Goal: Information Seeking & Learning: Learn about a topic

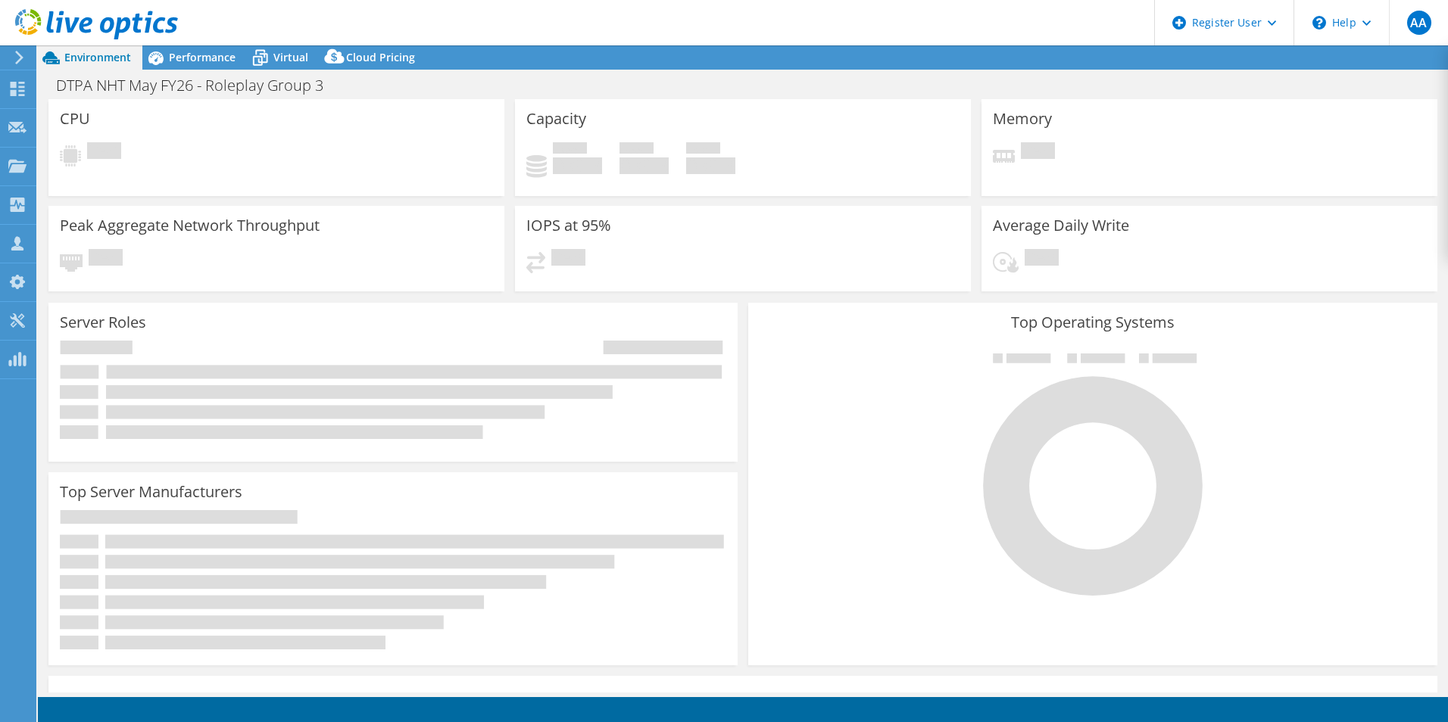
select select "USD"
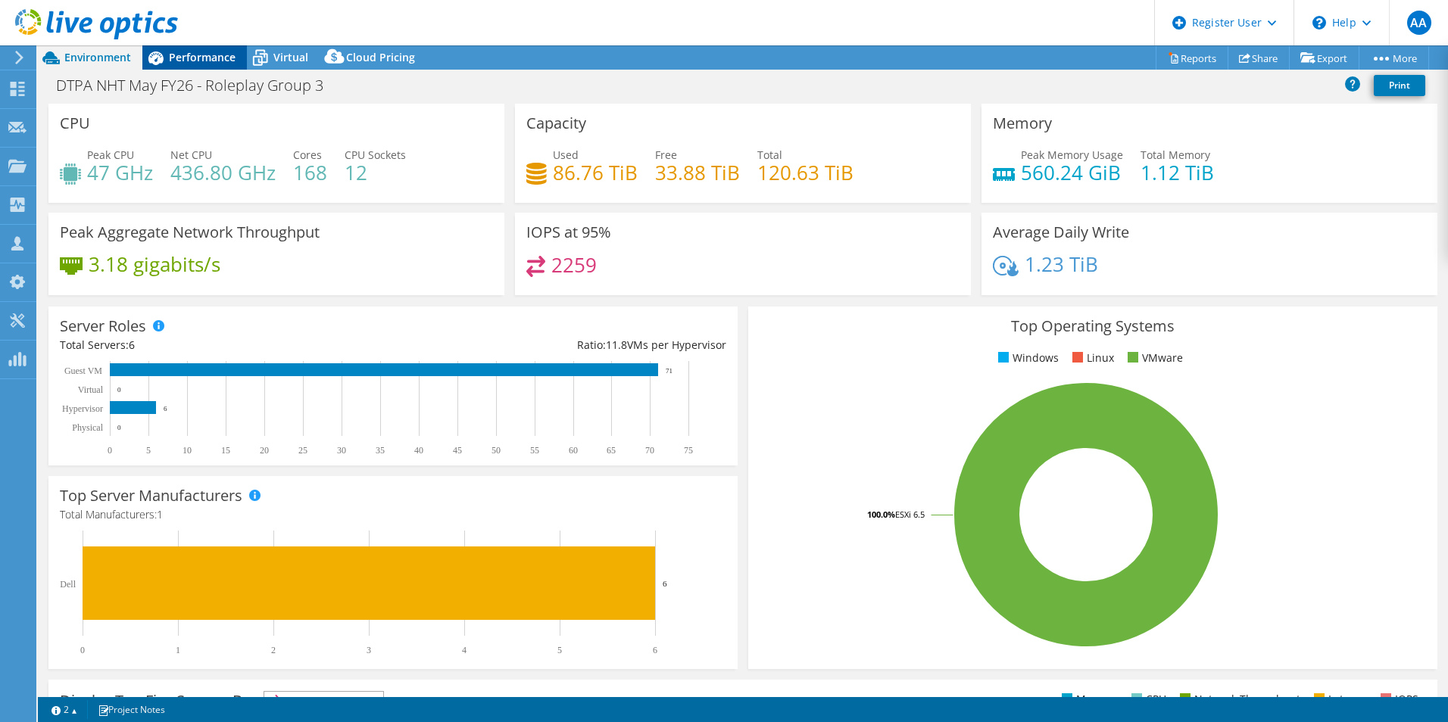
click at [187, 56] on span "Performance" at bounding box center [202, 57] width 67 height 14
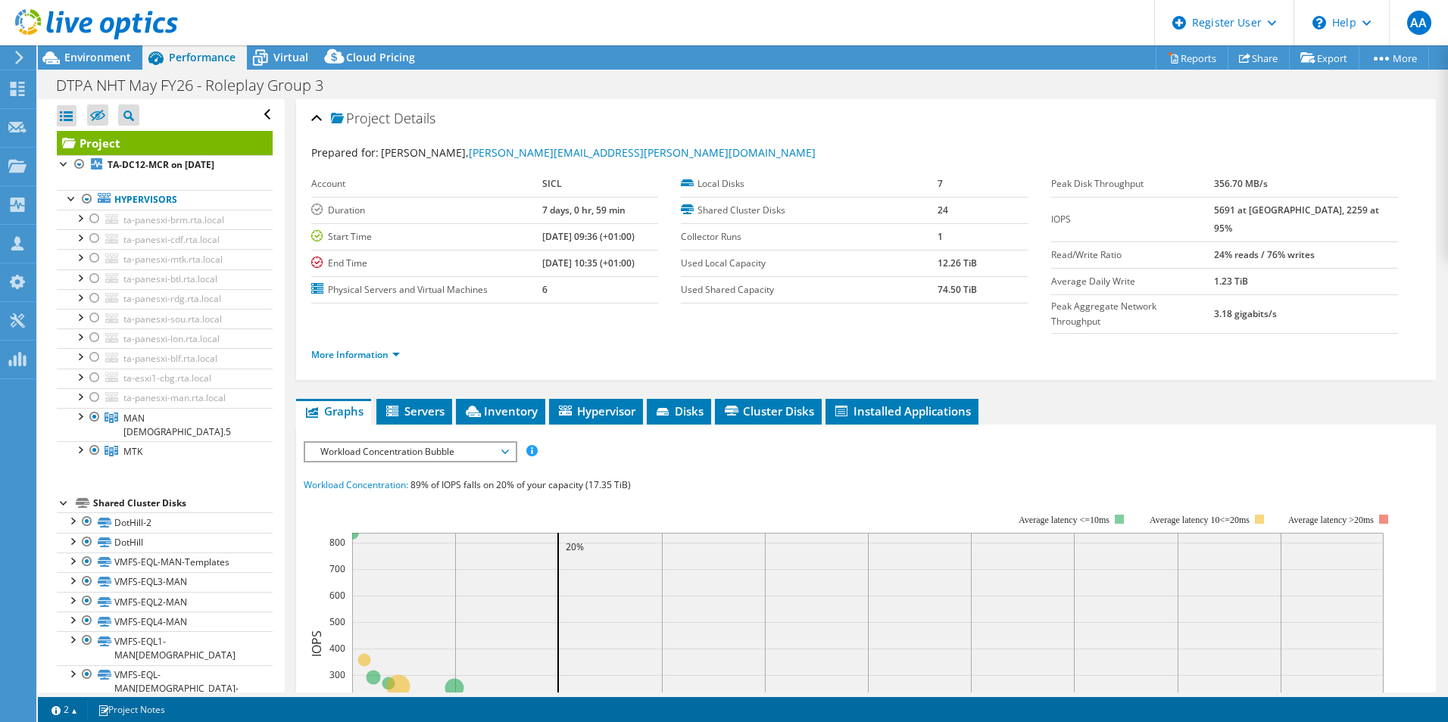
click at [394, 443] on span "Workload Concentration Bubble" at bounding box center [410, 452] width 195 height 18
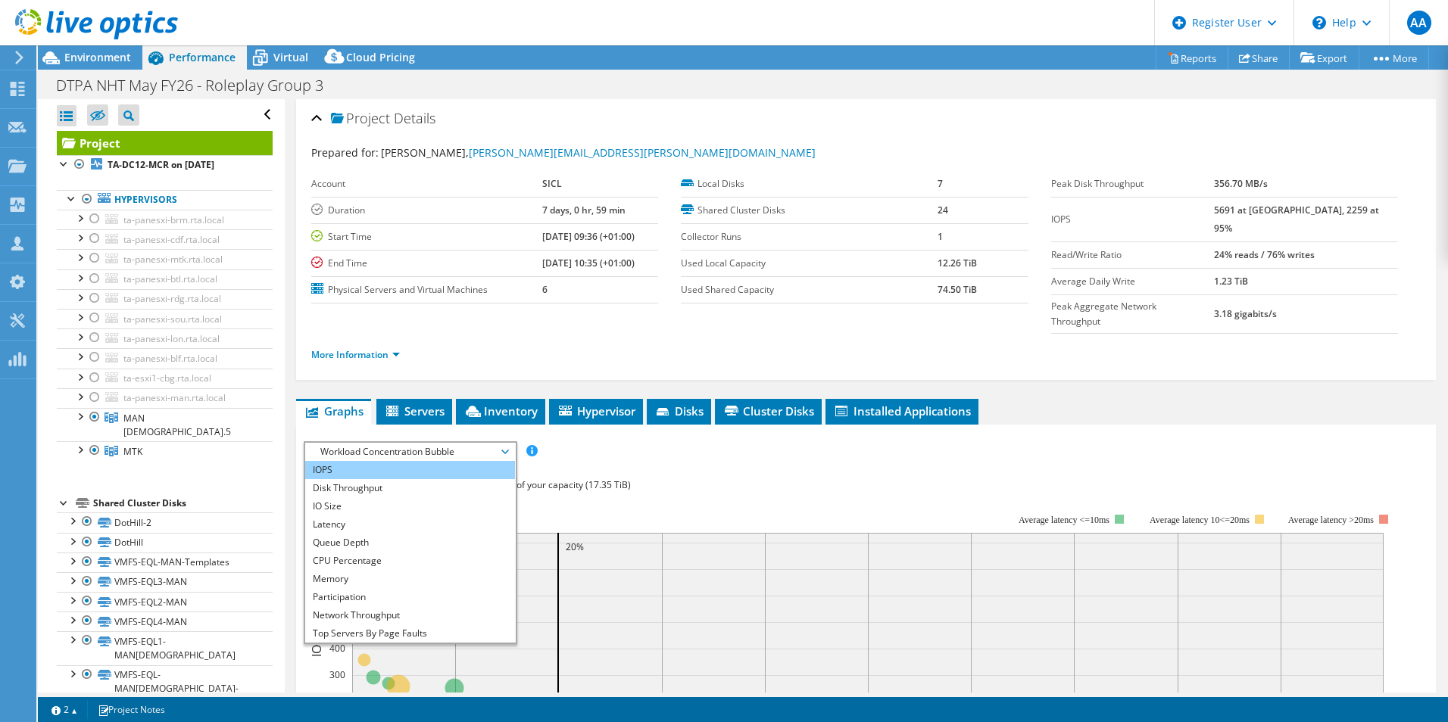
click at [373, 461] on li "IOPS" at bounding box center [410, 470] width 210 height 18
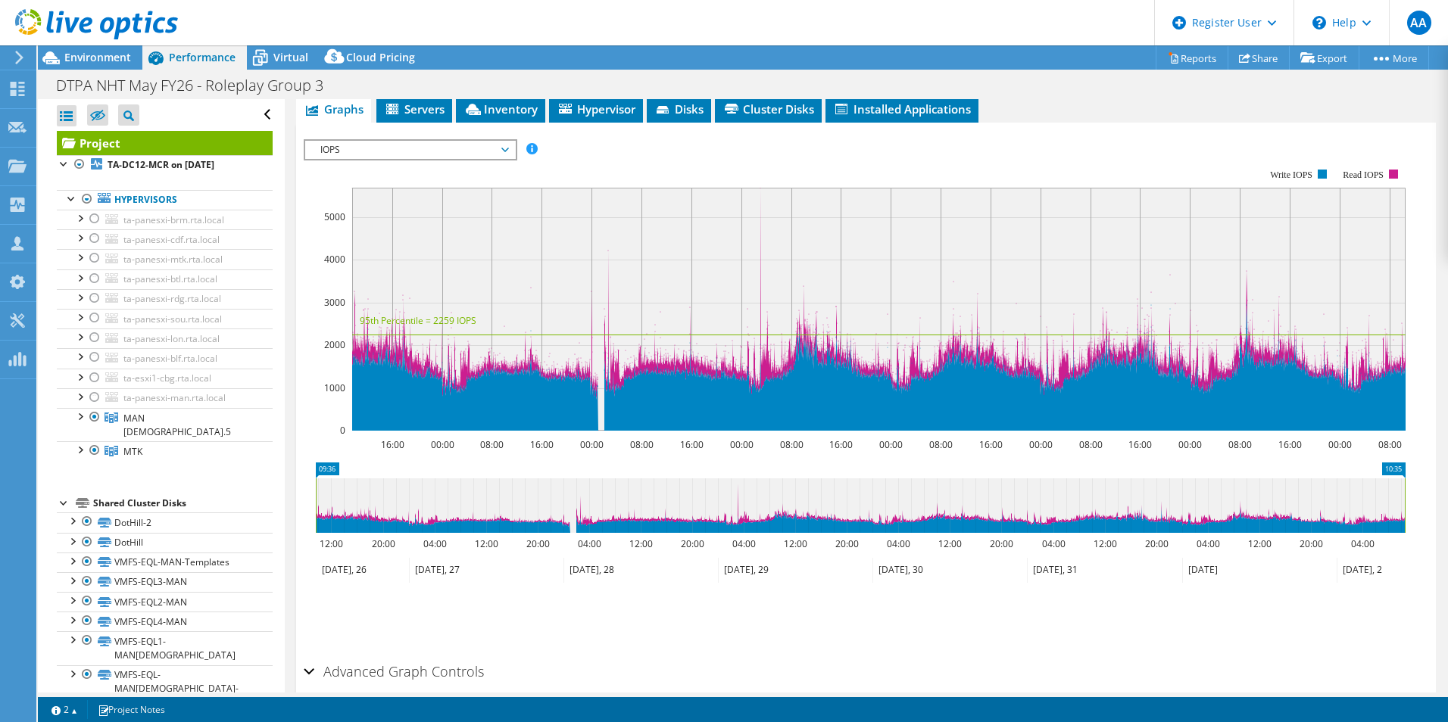
scroll to position [302, 0]
click at [757, 197] on rect at bounding box center [878, 309] width 1053 height 243
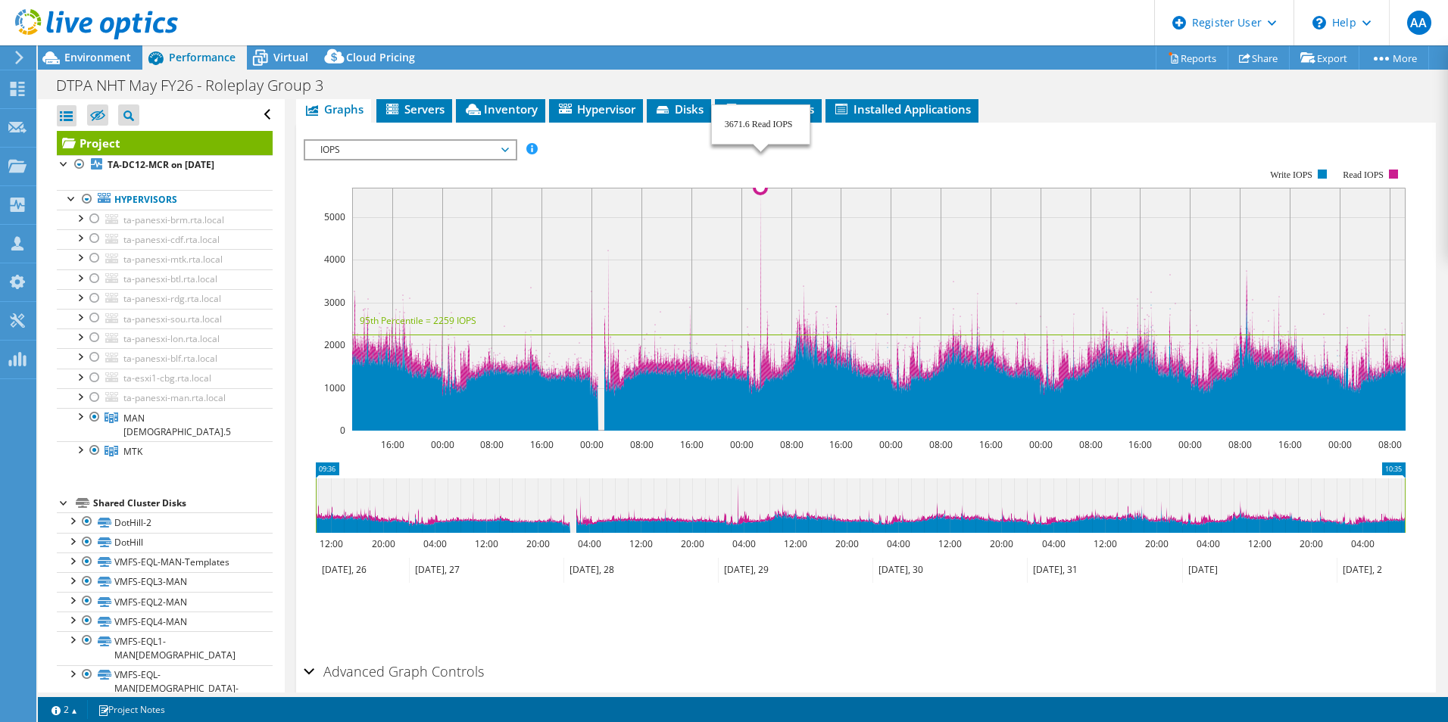
click at [760, 182] on circle at bounding box center [760, 188] width 12 height 12
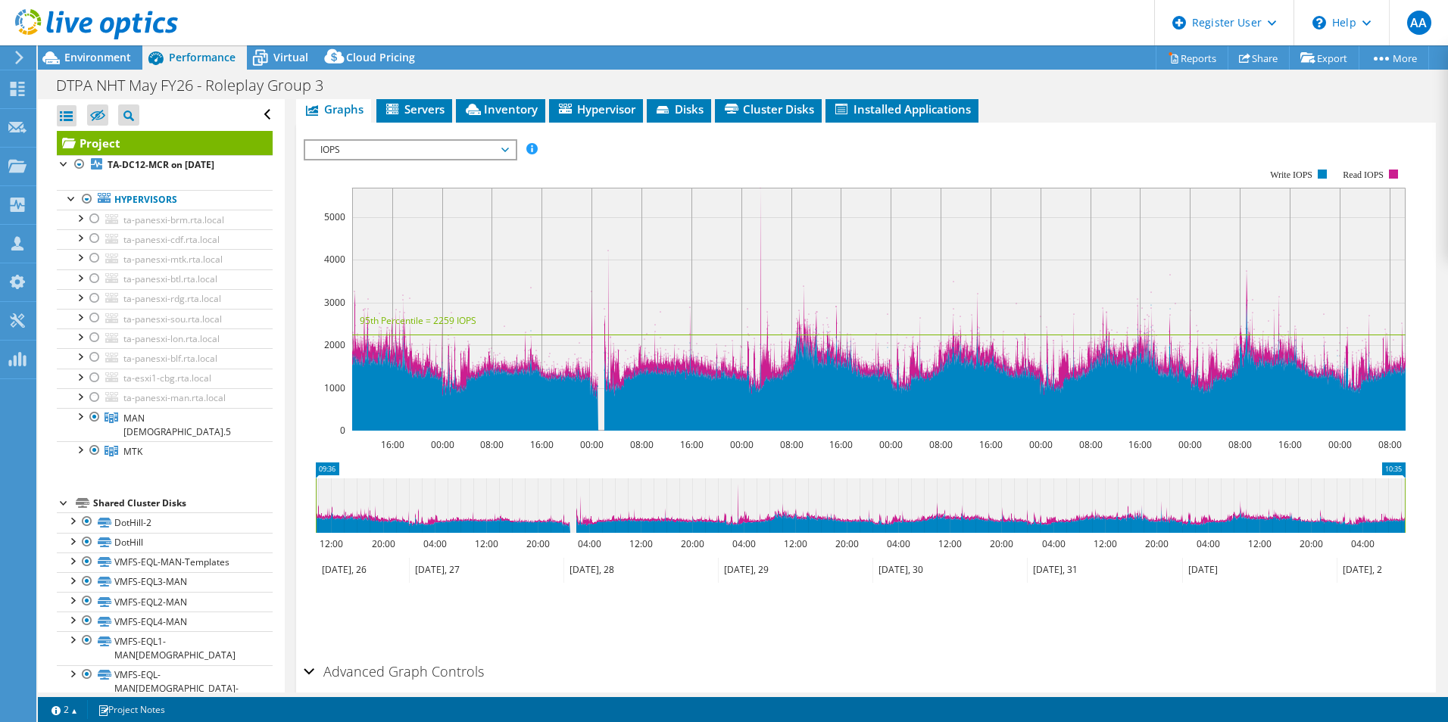
scroll to position [340, 0]
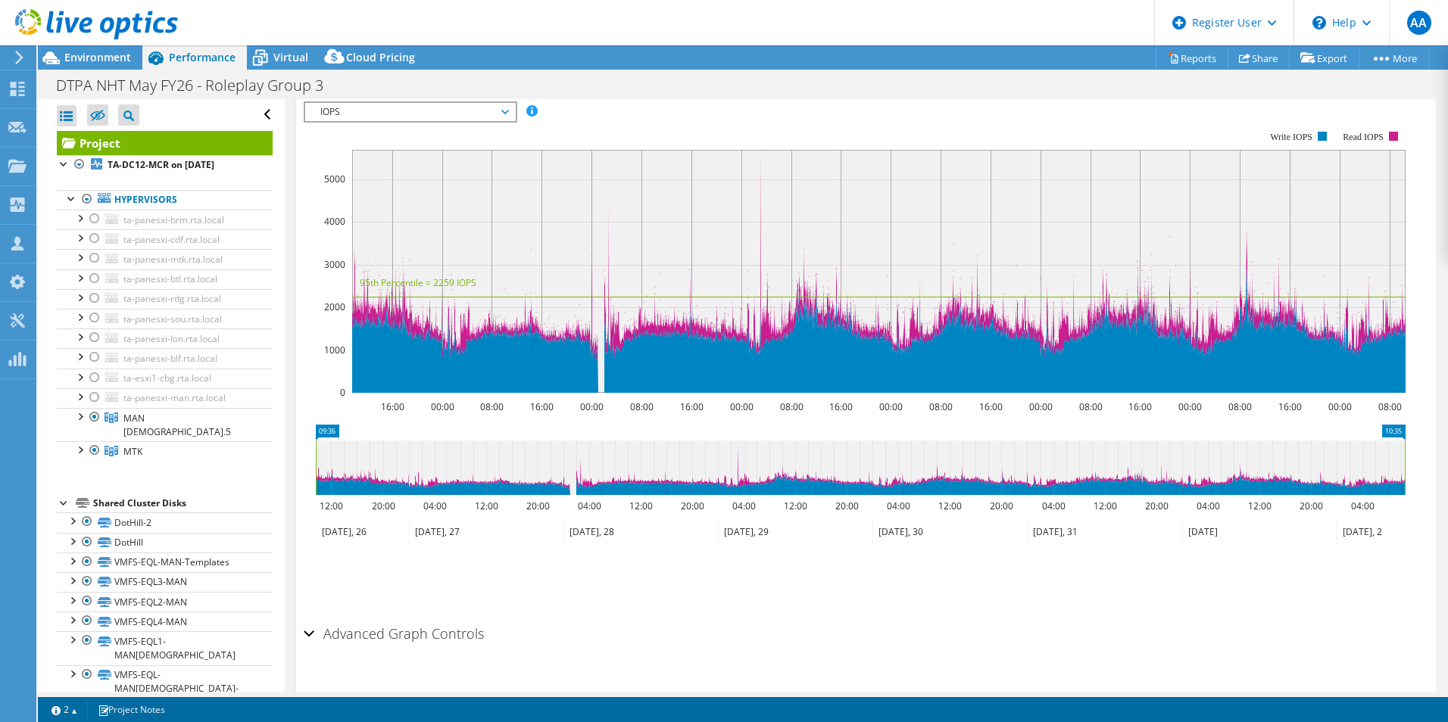
click at [310, 619] on div "Advanced Graph Controls" at bounding box center [866, 635] width 1124 height 33
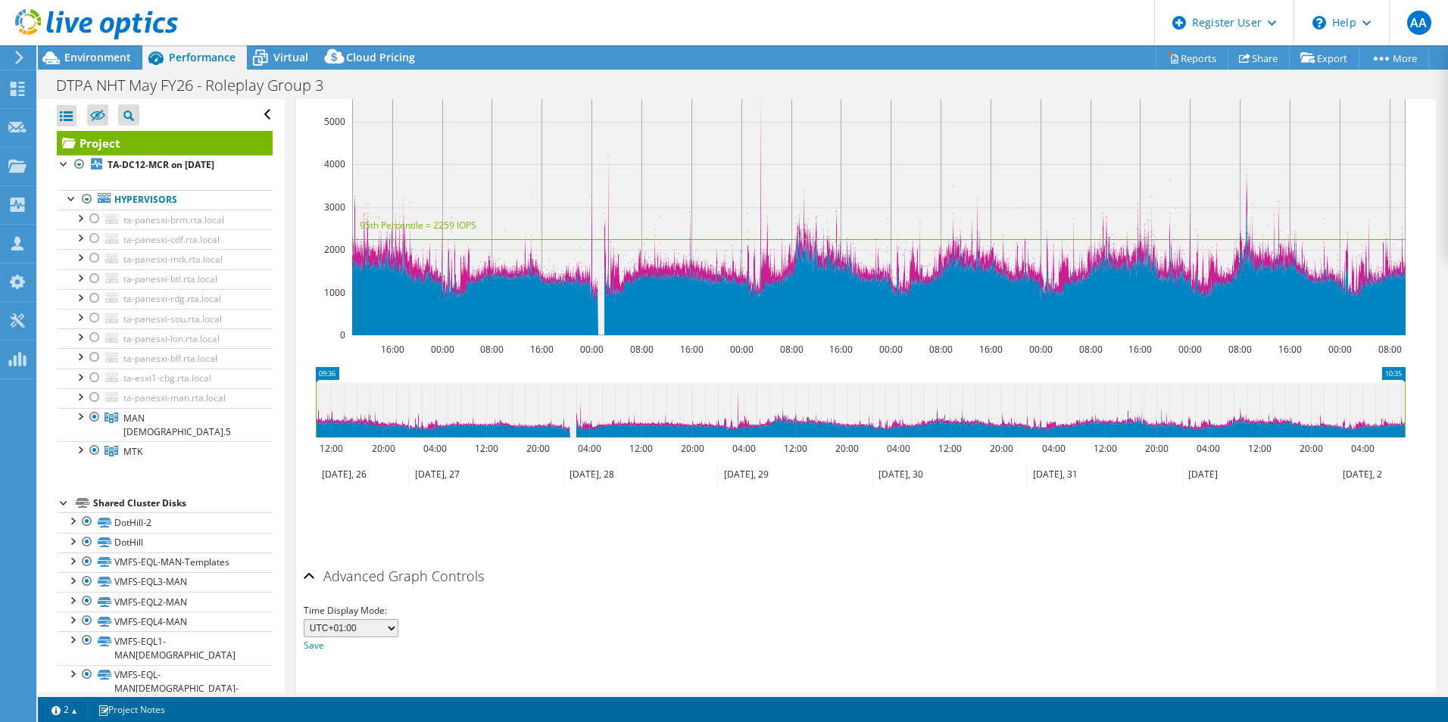
scroll to position [398, 0]
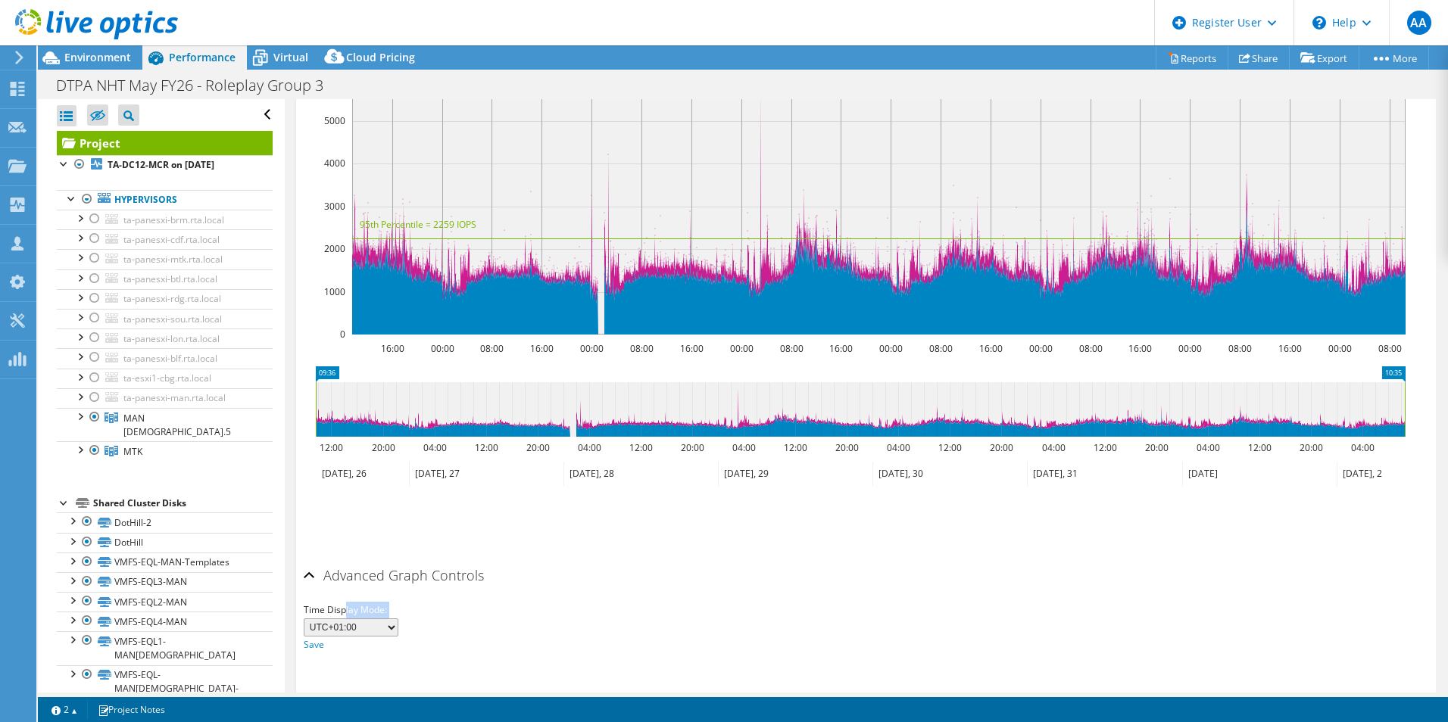
drag, startPoint x: 343, startPoint y: 582, endPoint x: 340, endPoint y: 601, distance: 19.2
click at [340, 602] on div "Time Display Mode: UTC-12:00 UTC-11:00 UTC-10:00 UTC-09:30 UTC-09:00 UTC-08:00 …" at bounding box center [866, 627] width 1124 height 51
drag, startPoint x: 340, startPoint y: 601, endPoint x: 389, endPoint y: 599, distance: 49.3
click at [389, 619] on select "UTC-12:00 UTC-11:00 UTC-10:00 UTC-09:30 UTC-09:00 UTC-08:00 UTC-07:00 UTC-06:00…" at bounding box center [351, 628] width 95 height 18
click at [717, 617] on div "Time Display Mode: UTC-12:00 UTC-11:00 UTC-10:00 UTC-09:30 UTC-09:00 UTC-08:00 …" at bounding box center [866, 627] width 1124 height 51
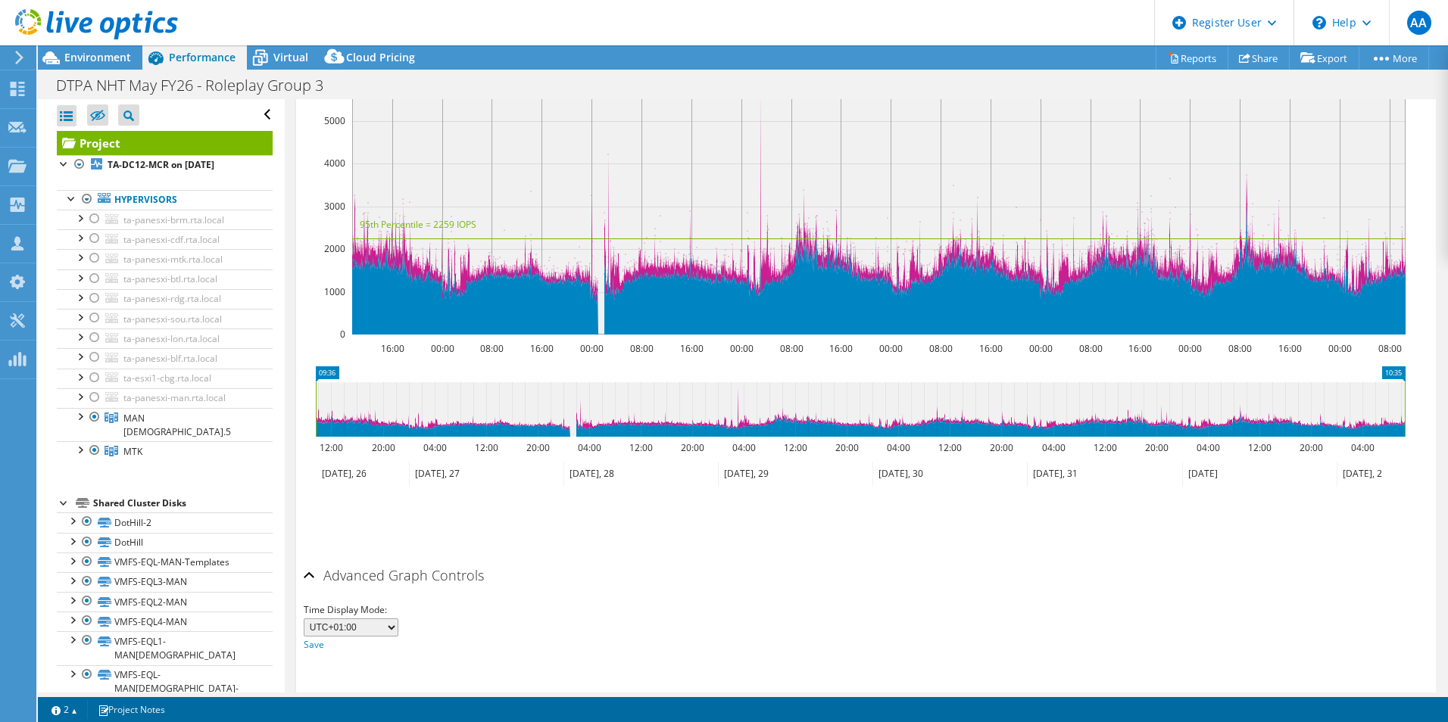
click at [741, 382] on icon at bounding box center [860, 409] width 1089 height 55
click at [738, 382] on icon at bounding box center [860, 409] width 1089 height 55
drag, startPoint x: 322, startPoint y: 417, endPoint x: 488, endPoint y: 417, distance: 166.6
click at [488, 441] on g "12:00 20:00 04:00 12:00 20:00 04:00 12:00 20:00 04:00 12:00 20:00 04:00 12:00 2…" at bounding box center [854, 463] width 1077 height 45
click at [578, 398] on icon at bounding box center [860, 409] width 1089 height 55
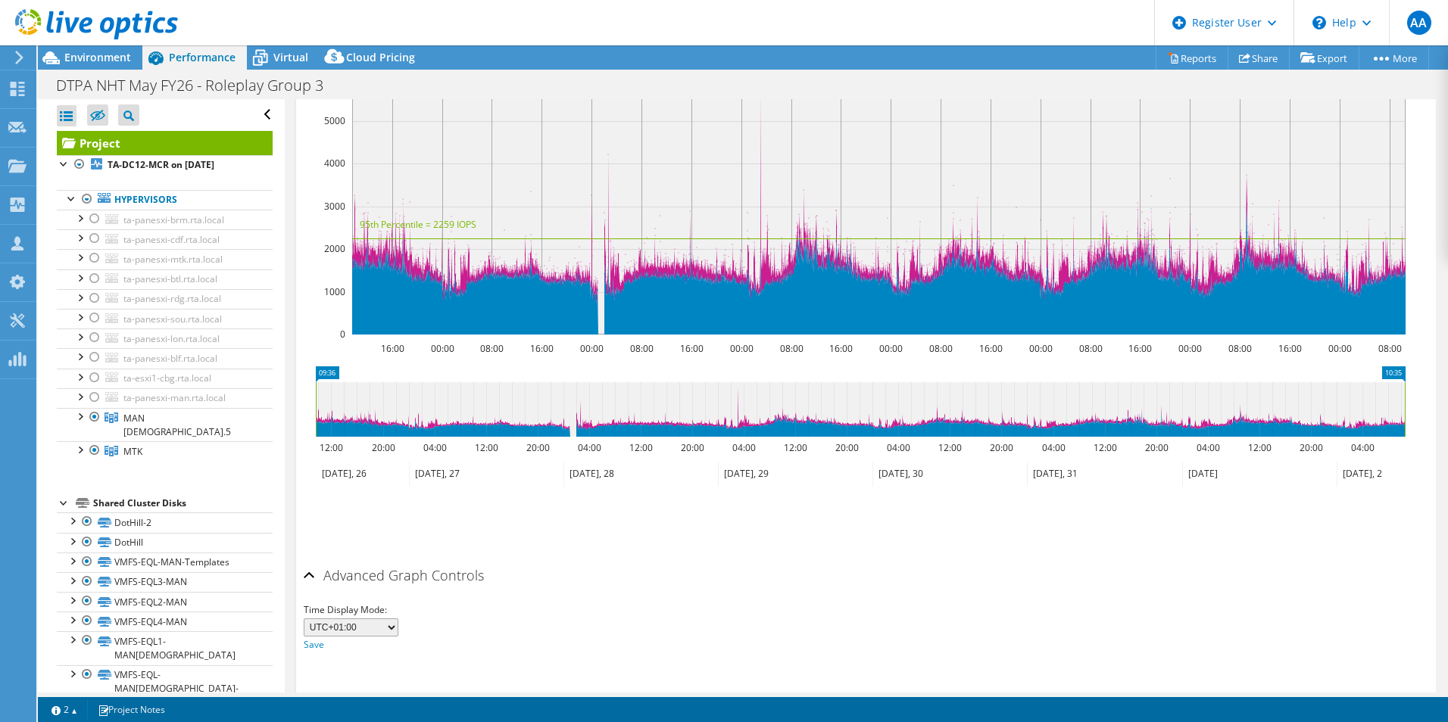
click at [592, 462] on icon at bounding box center [640, 474] width 154 height 25
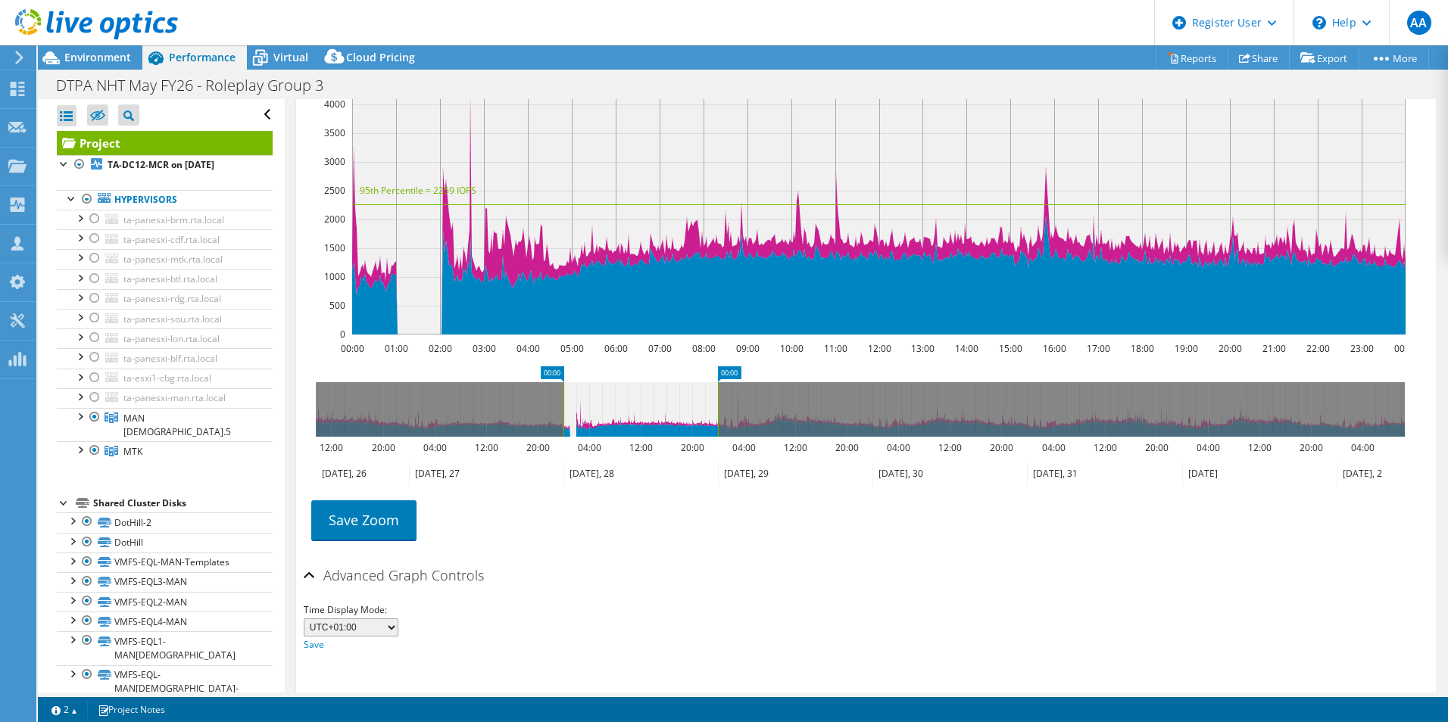
click at [596, 429] on icon "00:00 00:00 12:00 20:00 04:00 12:00 20:00 04:00 12:00 20:00 04:00 12:00 20:00 0…" at bounding box center [860, 426] width 1113 height 121
click at [591, 462] on icon at bounding box center [640, 474] width 154 height 25
click at [376, 500] on link "Save Zoom" at bounding box center [363, 519] width 105 height 39
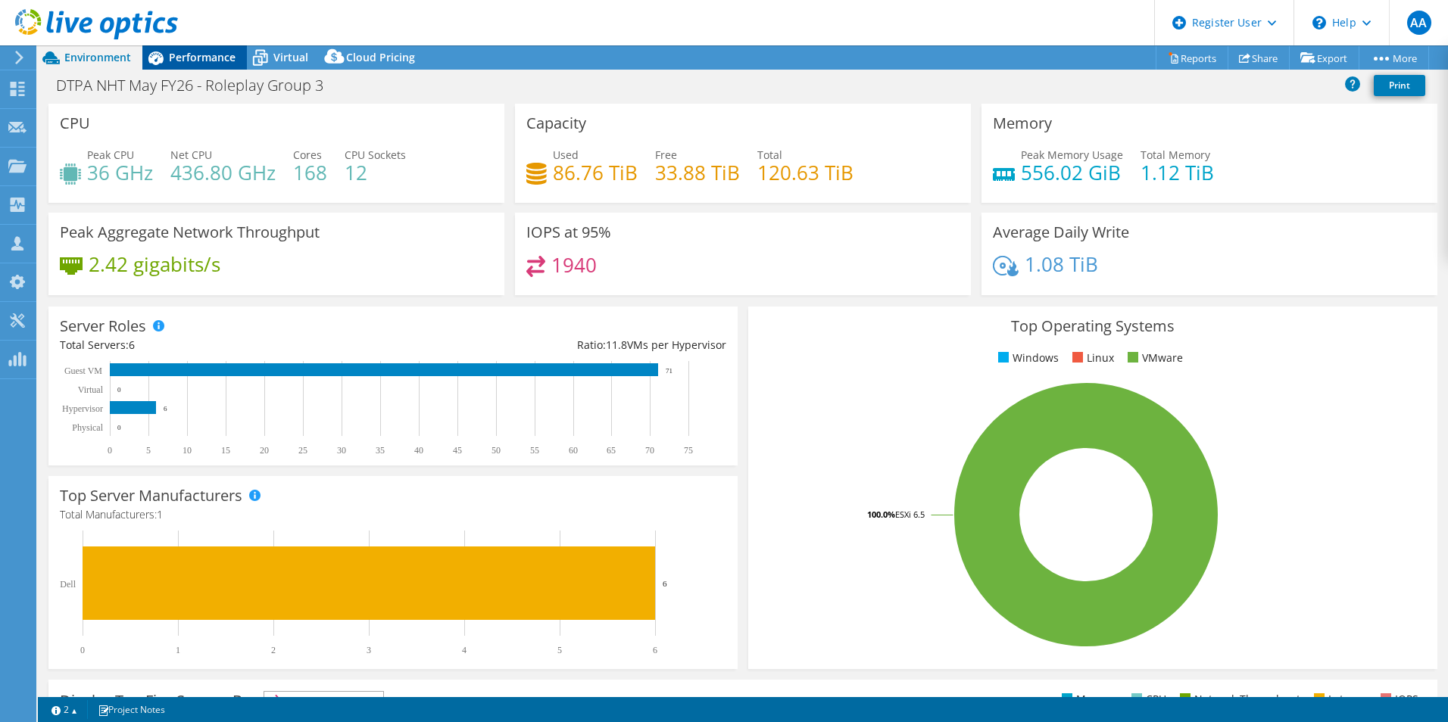
click at [204, 61] on span "Performance" at bounding box center [202, 57] width 67 height 14
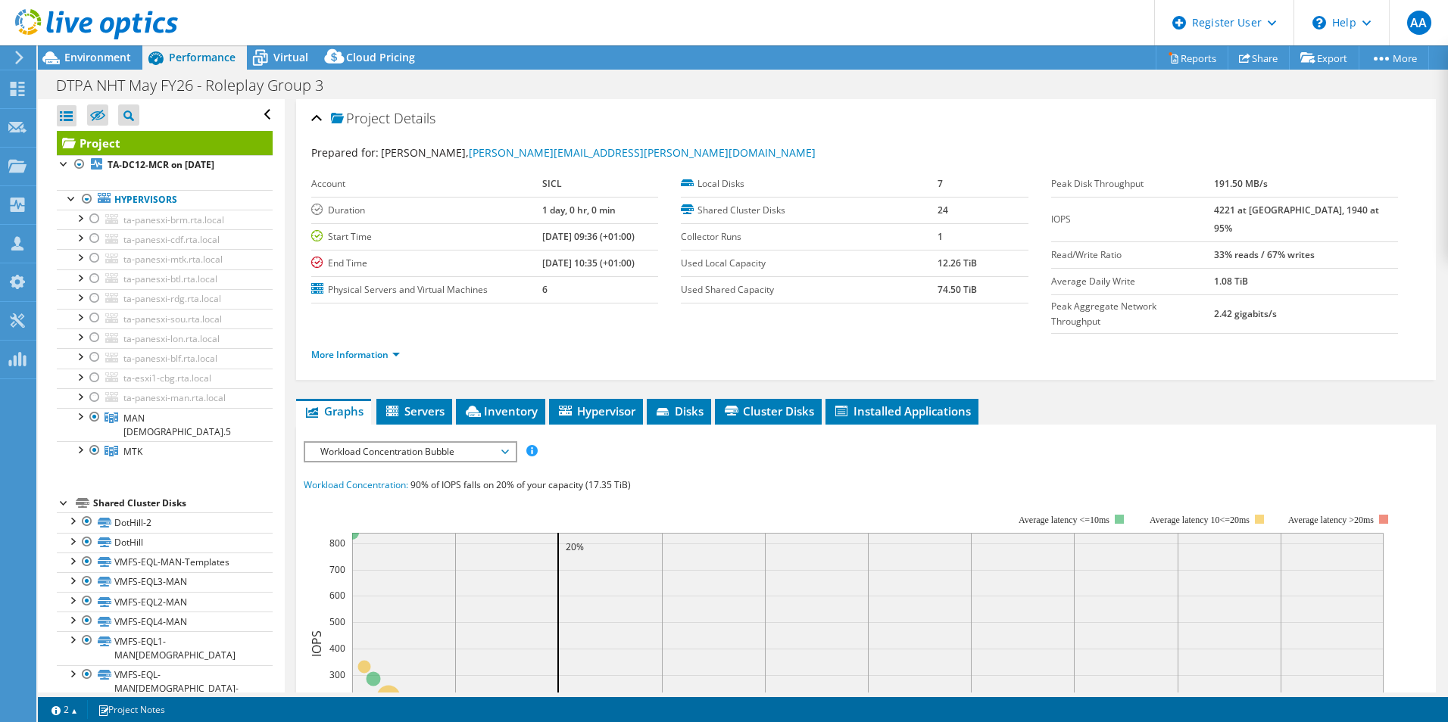
click at [407, 443] on span "Workload Concentration Bubble" at bounding box center [410, 452] width 195 height 18
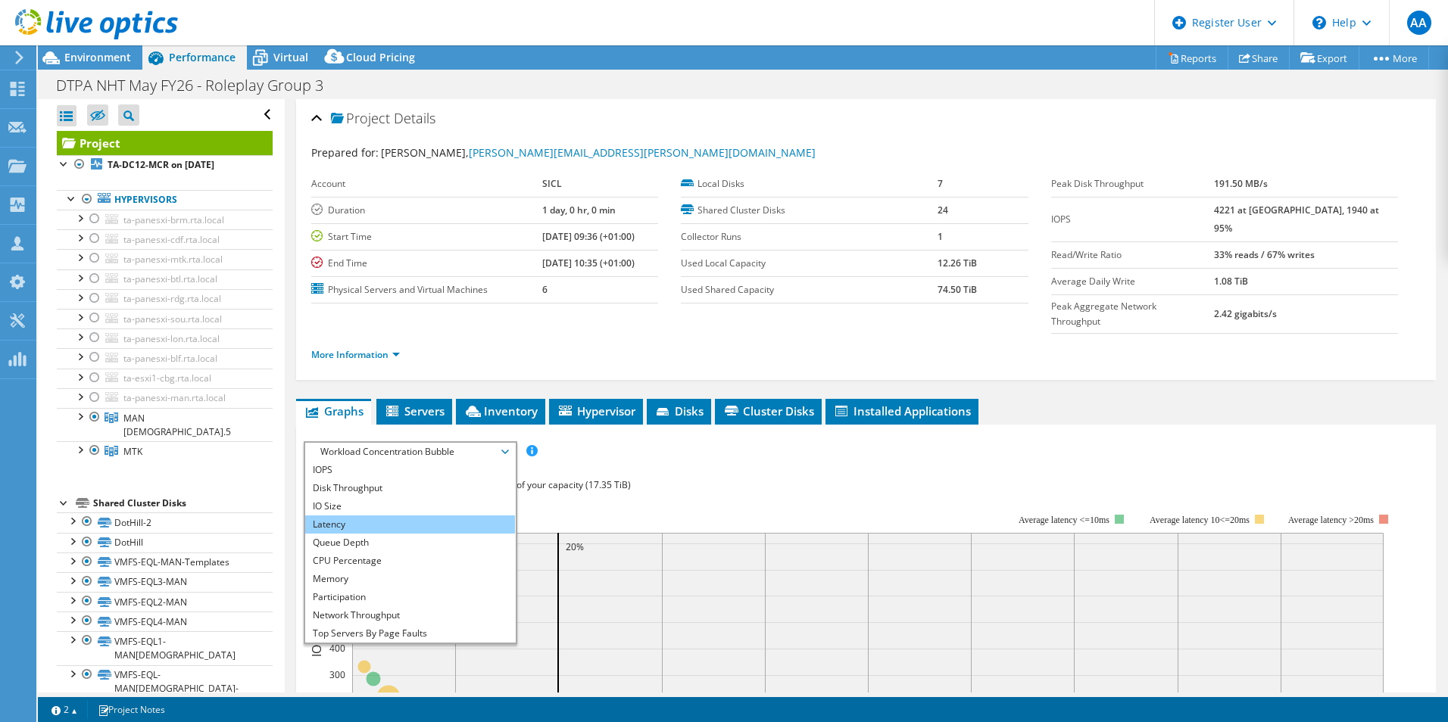
click at [352, 516] on li "Latency" at bounding box center [410, 525] width 210 height 18
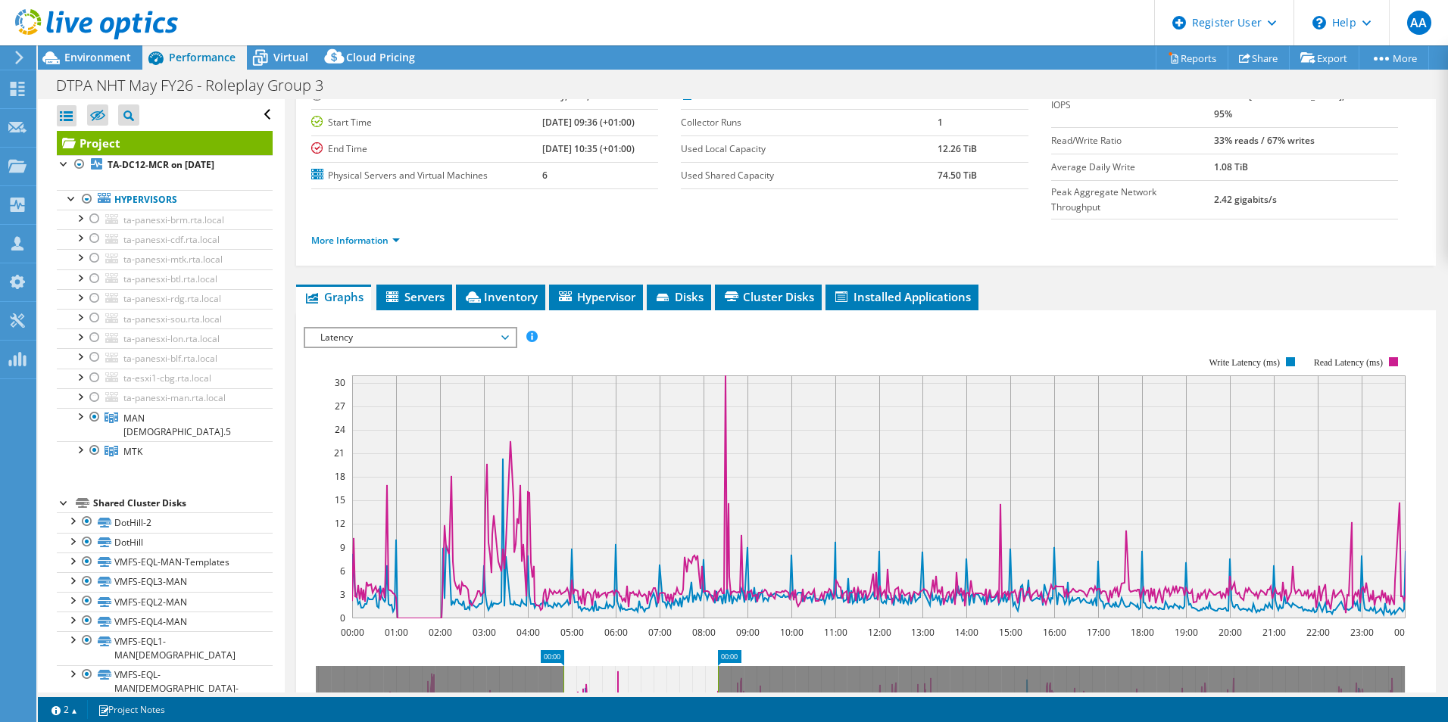
scroll to position [115, 0]
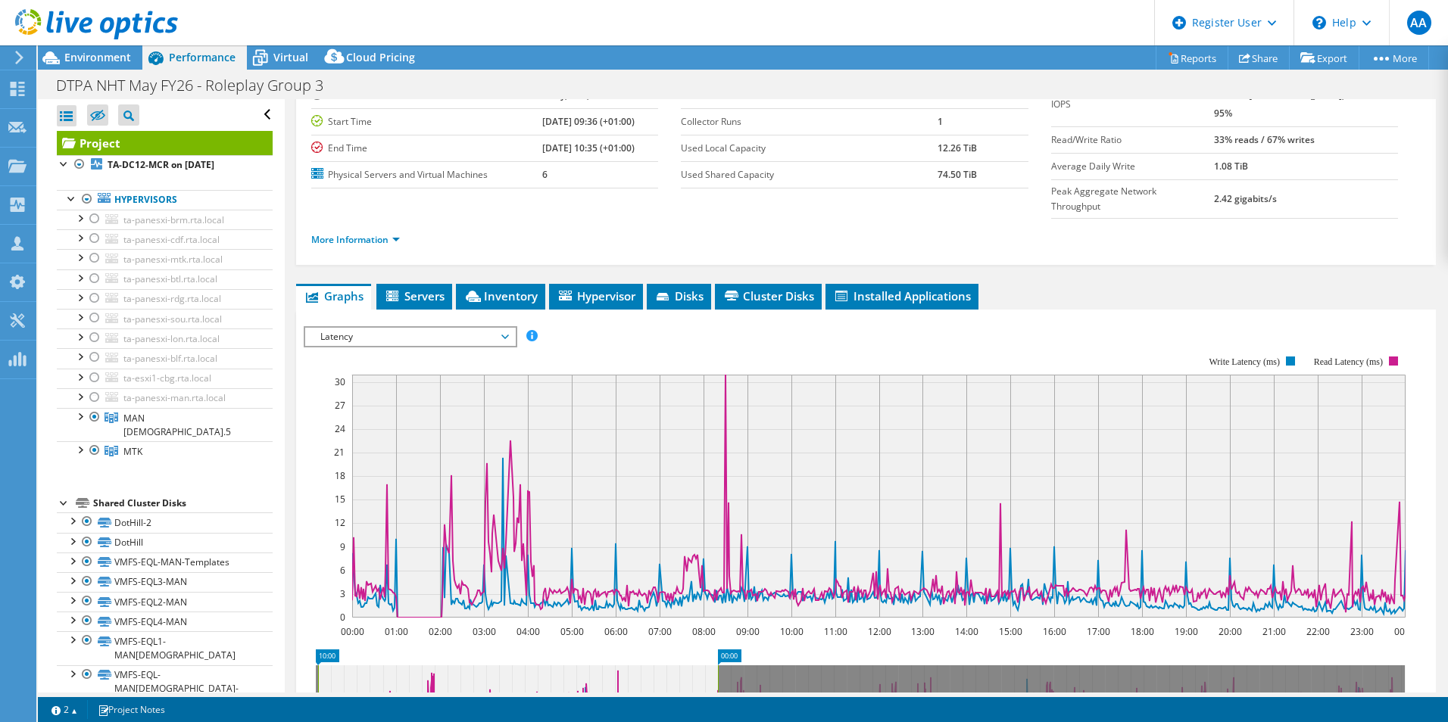
drag, startPoint x: 561, startPoint y: 659, endPoint x: 308, endPoint y: 659, distance: 252.9
click at [308, 659] on icon "00:00 10:00 12:00 20:00 04:00 12:00 20:00 04:00 12:00 20:00 04:00 12:00 20:00 0…" at bounding box center [860, 710] width 1113 height 121
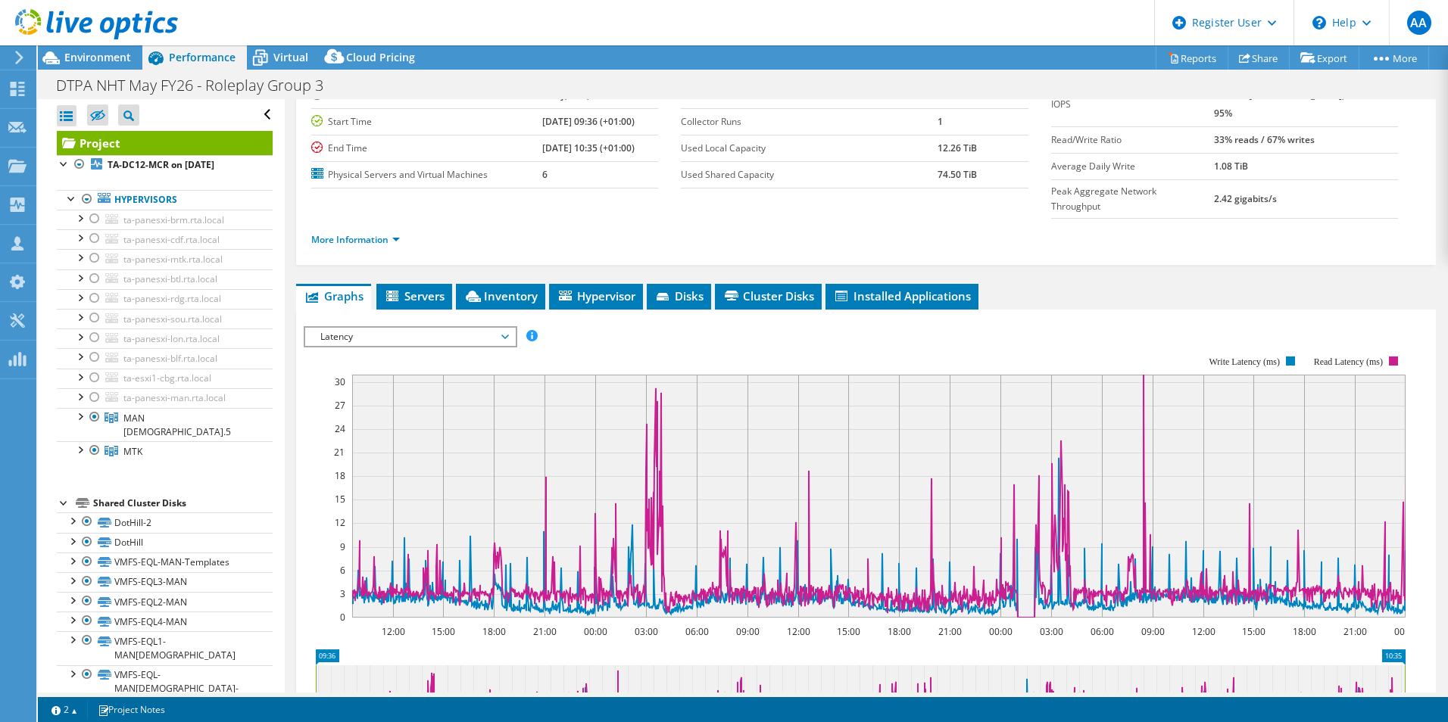
drag, startPoint x: 718, startPoint y: 648, endPoint x: 1450, endPoint y: 621, distance: 731.8
click at [1447, 621] on html "AA Dell User Aboumalik Anas [EMAIL_ADDRESS][DOMAIN_NAME] Dell My Profile Log Ou…" at bounding box center [724, 361] width 1448 height 722
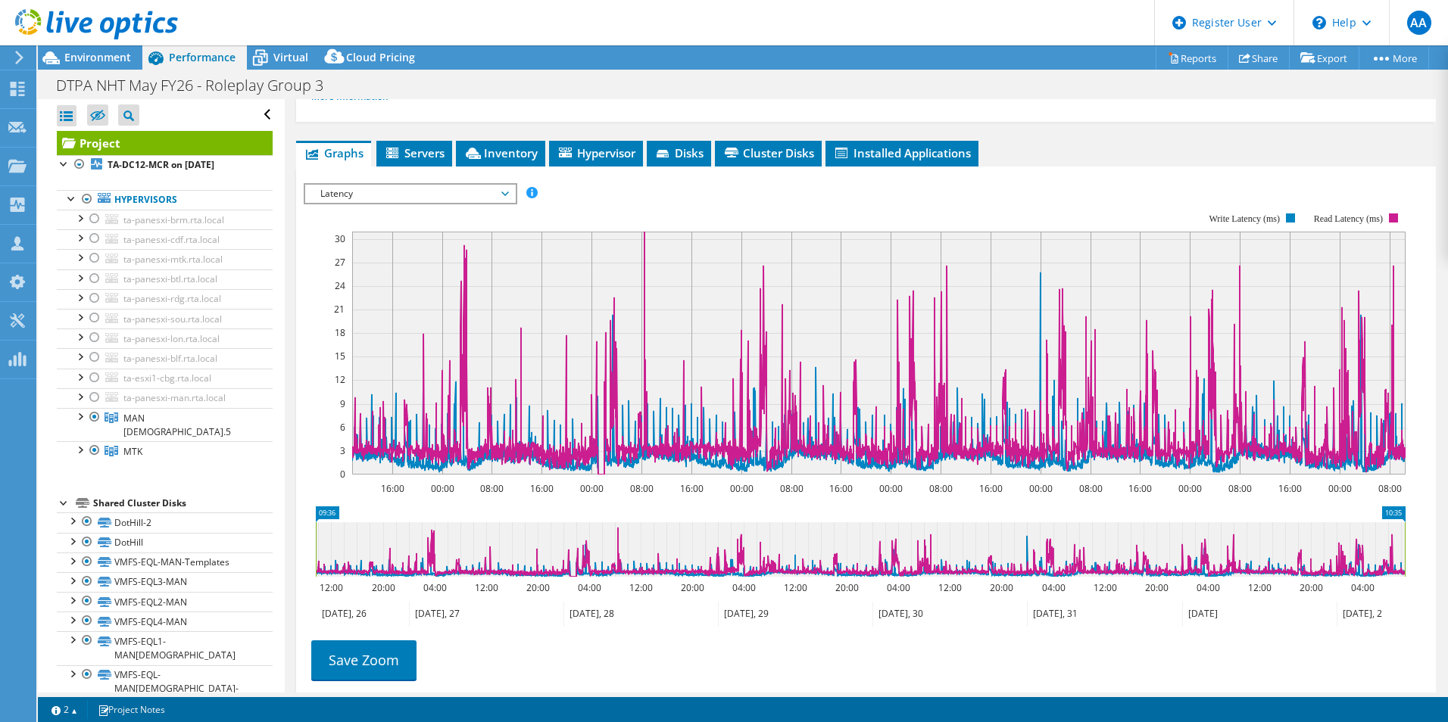
scroll to position [257, 0]
click at [473, 185] on span "Latency" at bounding box center [410, 194] width 195 height 18
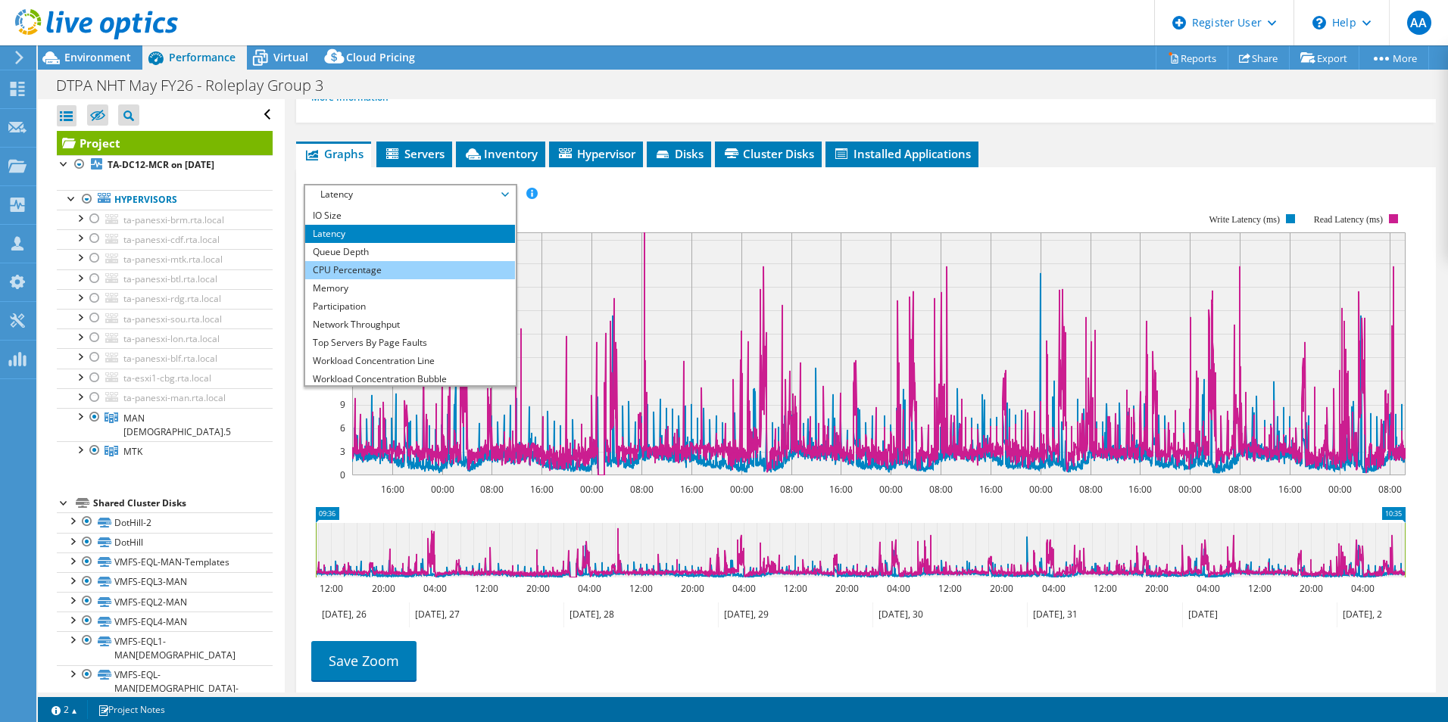
scroll to position [34, 0]
click at [342, 260] on li "CPU Percentage" at bounding box center [410, 269] width 210 height 18
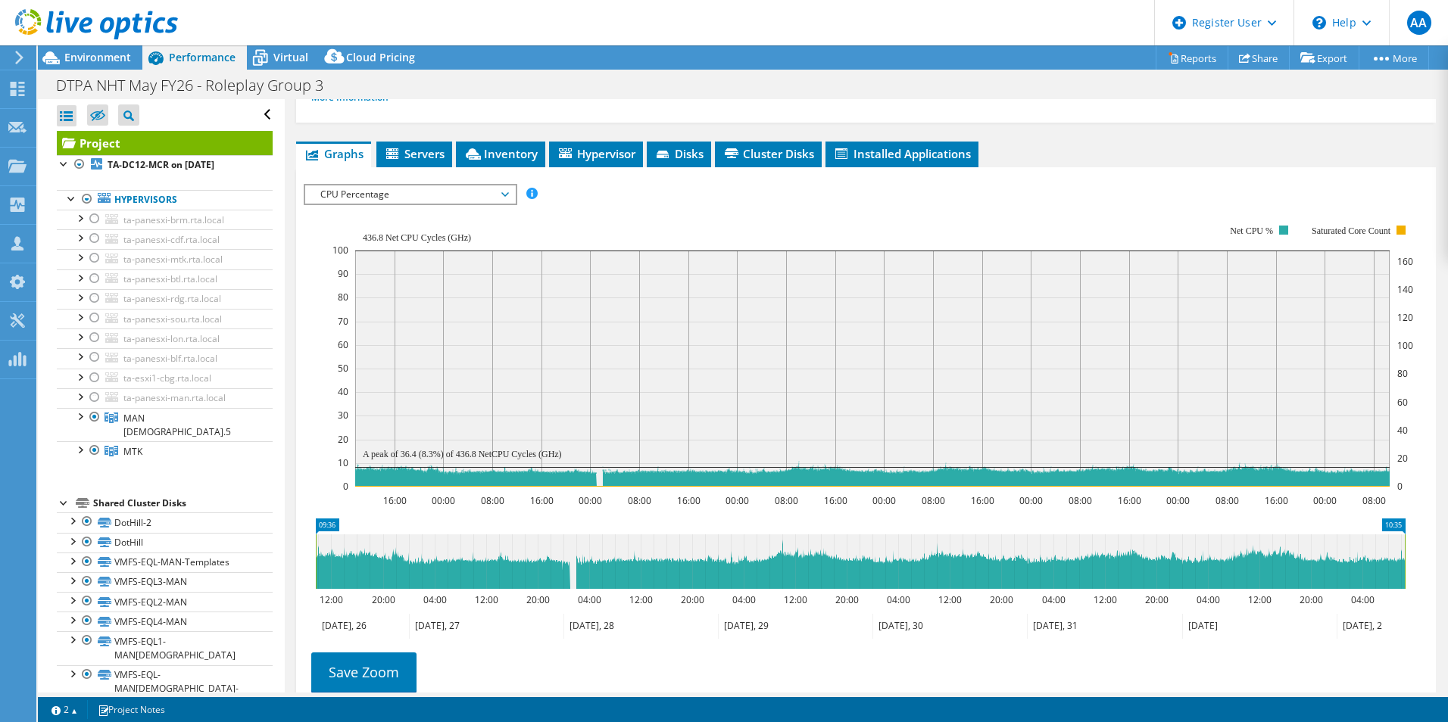
click at [462, 185] on span "CPU Percentage" at bounding box center [410, 194] width 195 height 18
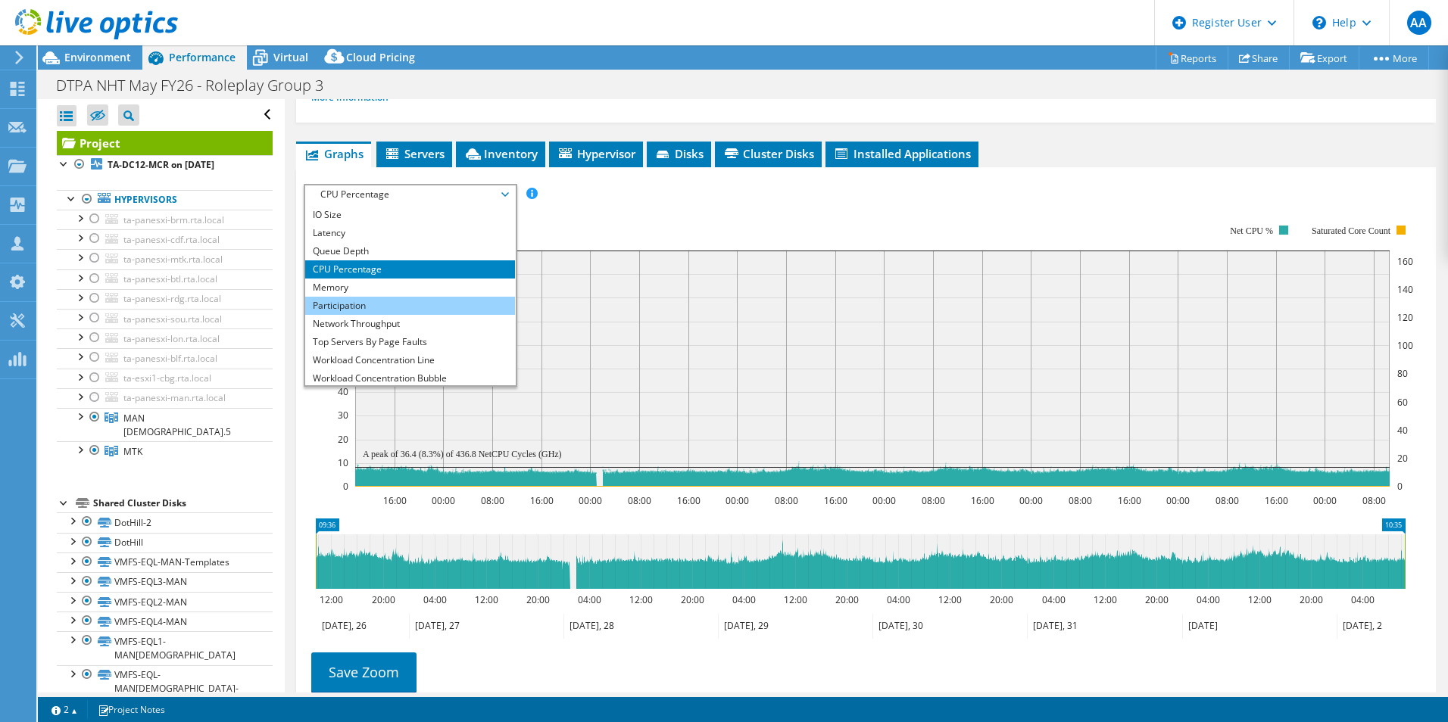
scroll to position [55, 0]
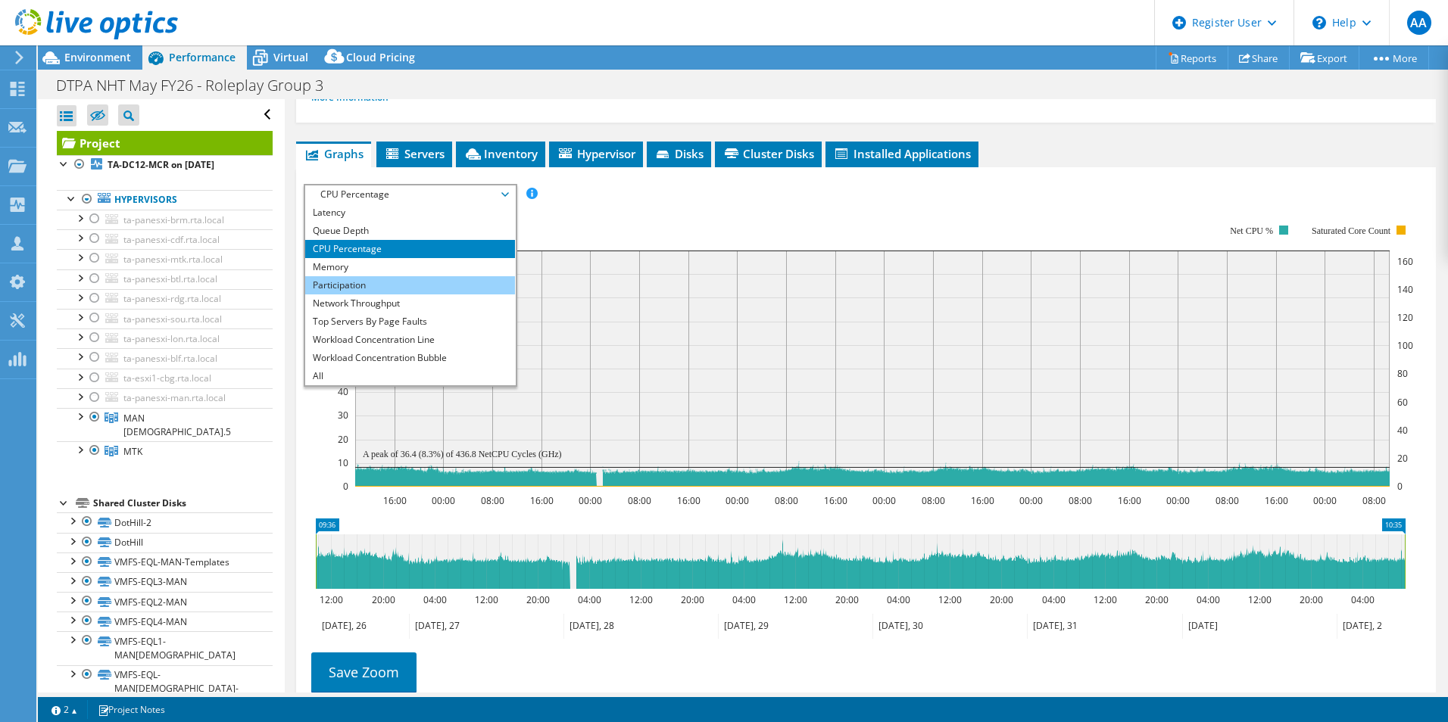
click at [344, 276] on li "Participation" at bounding box center [410, 285] width 210 height 18
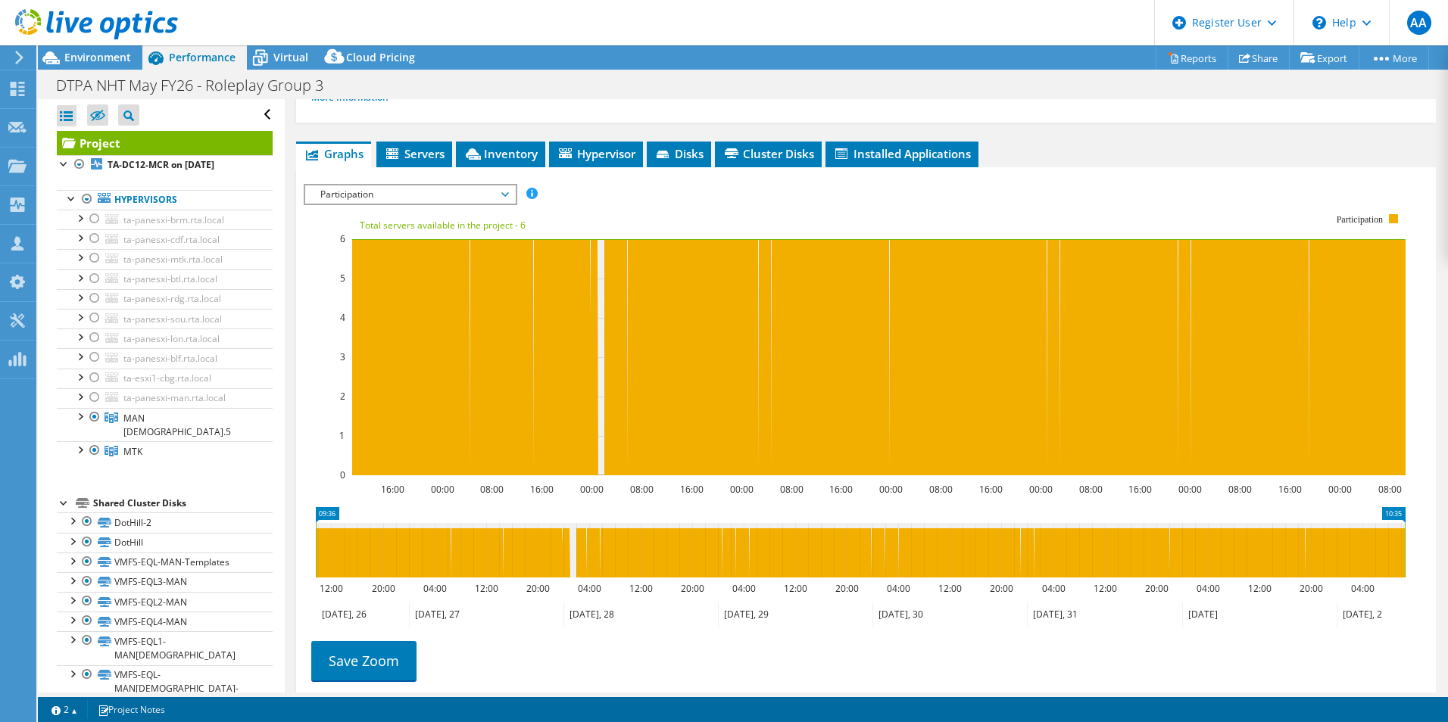
click at [432, 185] on span "Participation" at bounding box center [410, 194] width 195 height 18
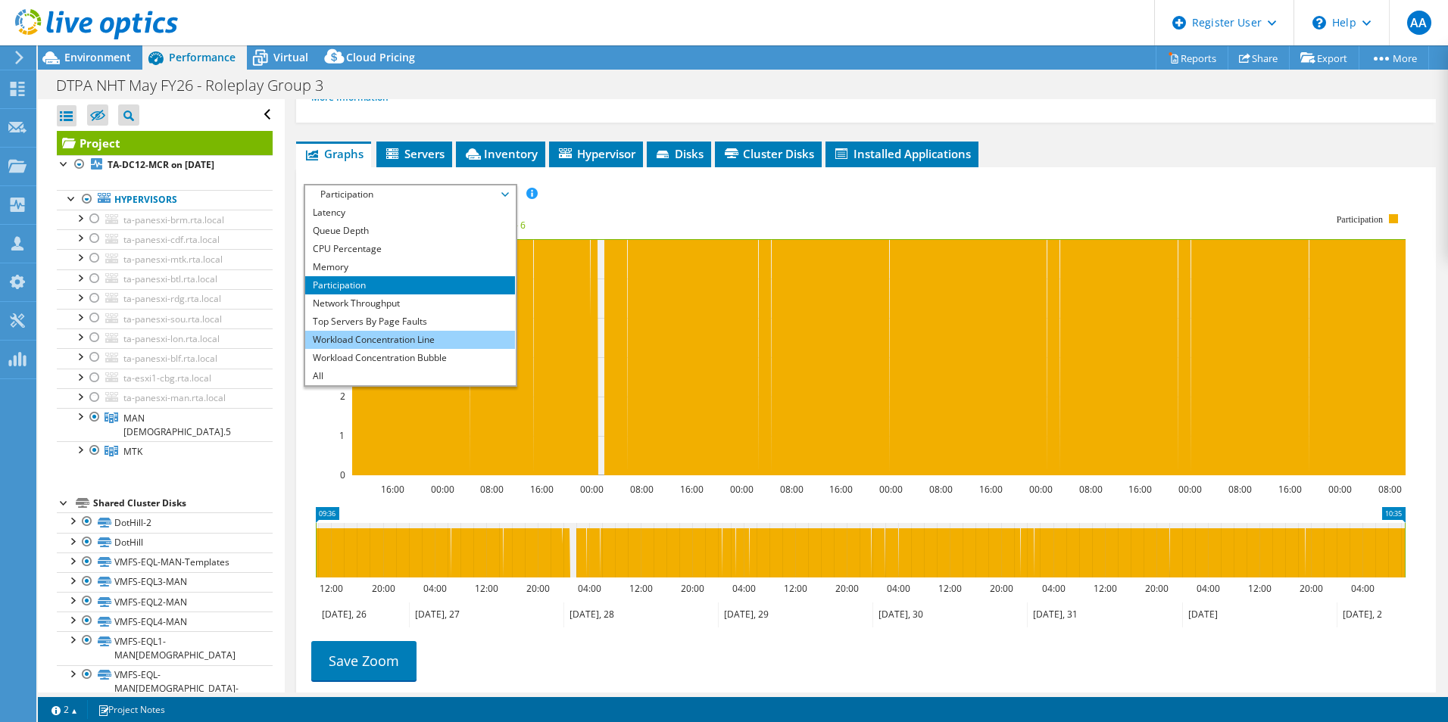
click at [361, 331] on li "Workload Concentration Line" at bounding box center [410, 340] width 210 height 18
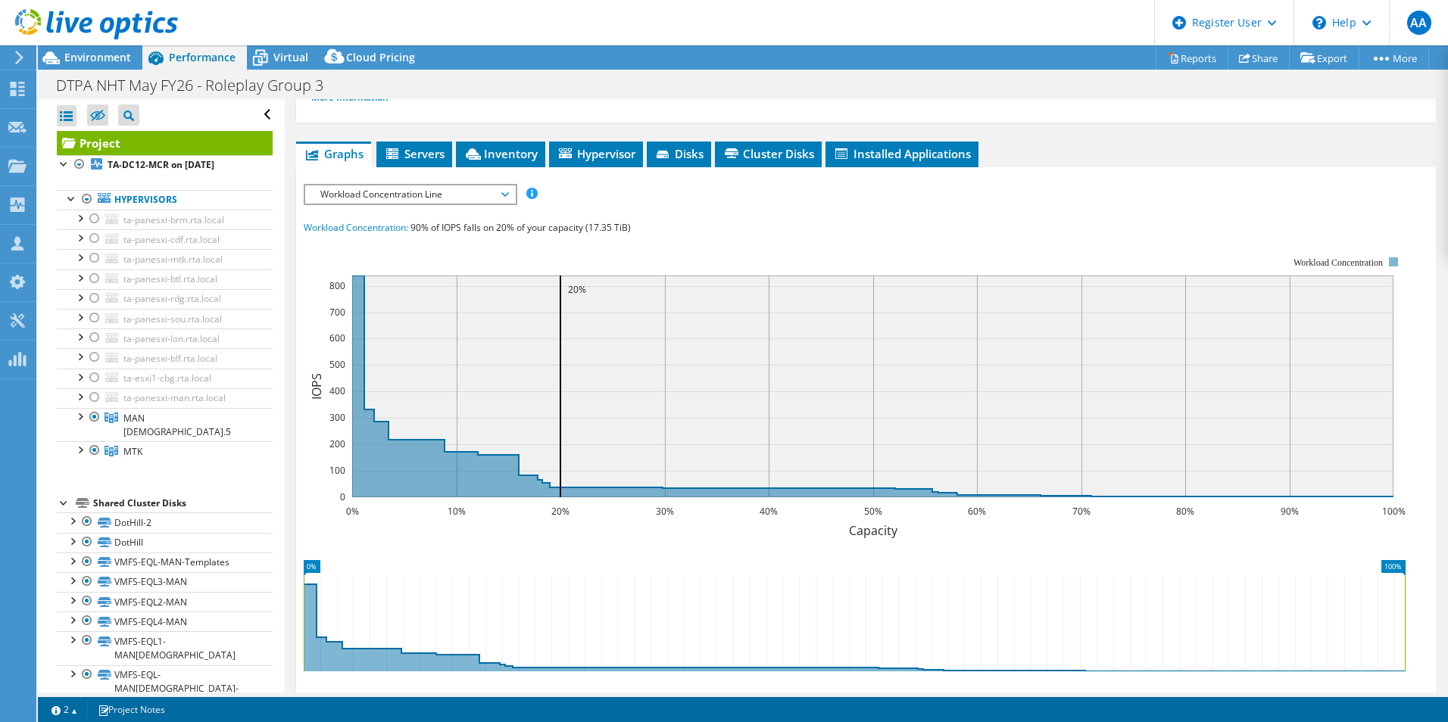
click at [390, 185] on span "Workload Concentration Line" at bounding box center [410, 194] width 195 height 18
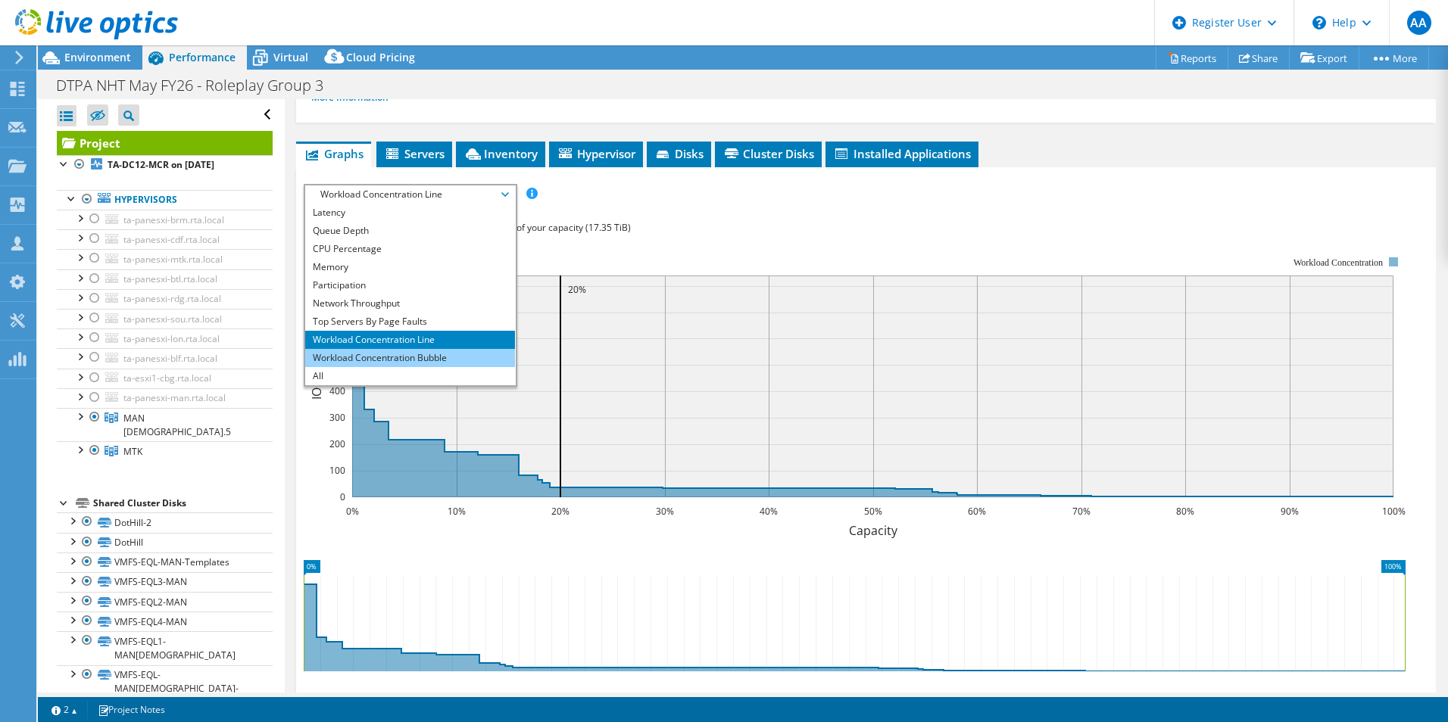
click at [358, 349] on li "Workload Concentration Bubble" at bounding box center [410, 358] width 210 height 18
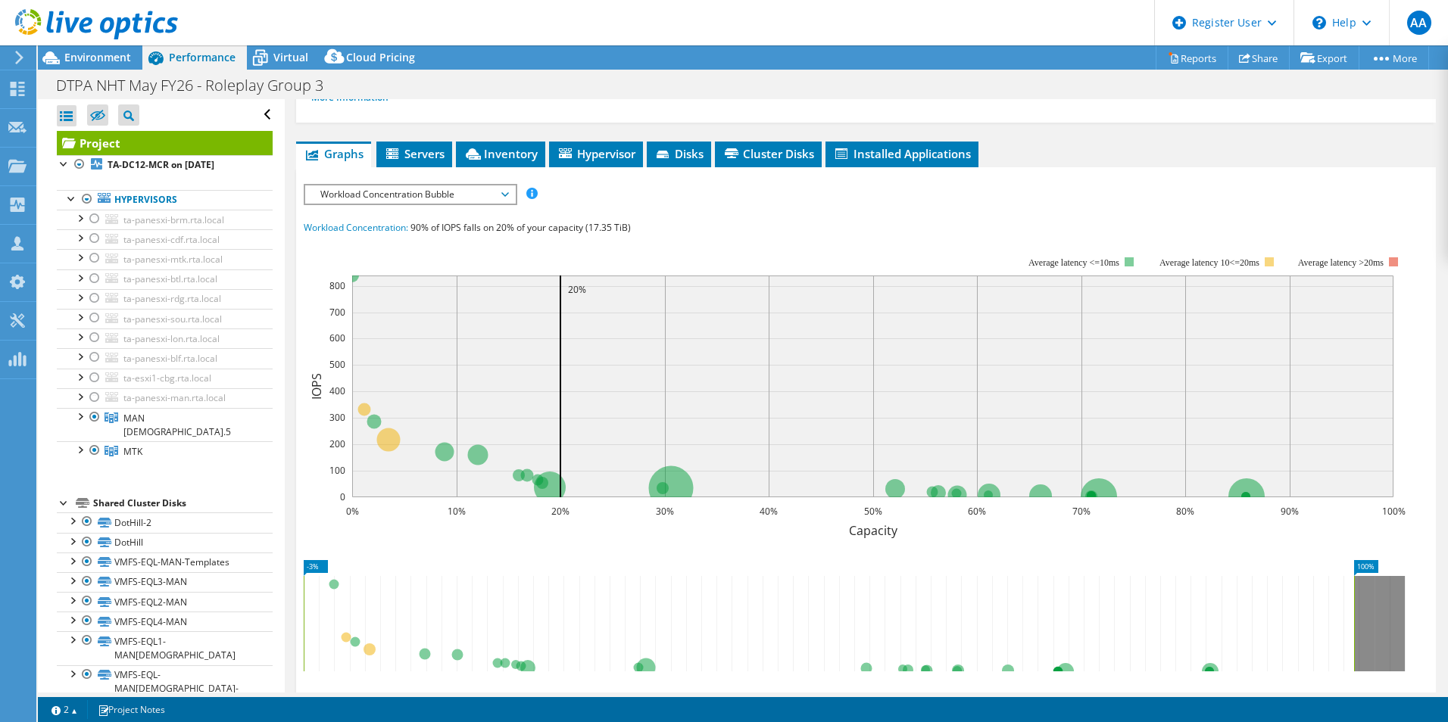
drag, startPoint x: 332, startPoint y: 569, endPoint x: 276, endPoint y: 572, distance: 55.3
click at [276, 572] on div "Open All Close All Hide Excluded Nodes Project Tree Filter" at bounding box center [743, 396] width 1410 height 594
drag, startPoint x: 1353, startPoint y: 564, endPoint x: 1445, endPoint y: 544, distance: 94.4
click at [1445, 544] on article "Project Details Prepared for: [PERSON_NAME], [PERSON_NAME][EMAIL_ADDRESS][PERSO…" at bounding box center [866, 396] width 1163 height 594
click at [709, 550] on icon "-3% 105%" at bounding box center [860, 610] width 1113 height 121
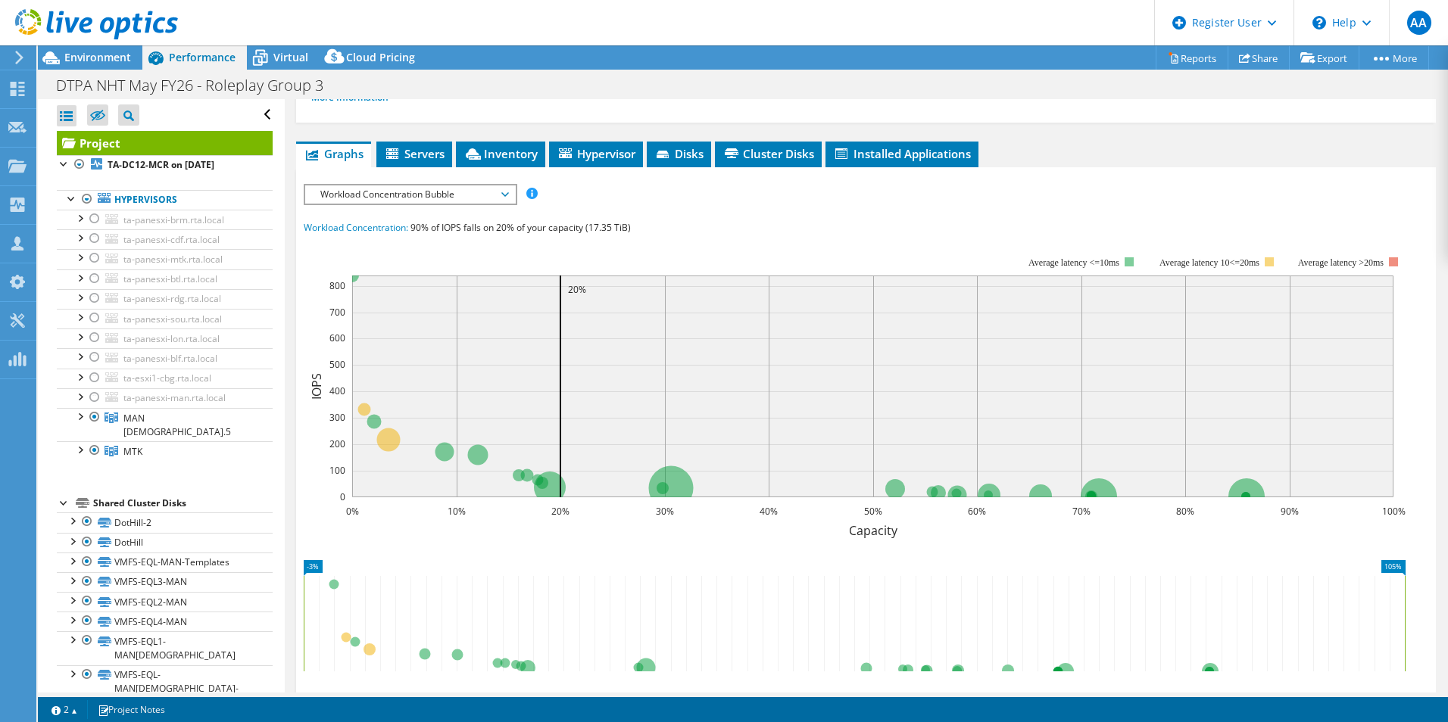
click at [412, 185] on span "Workload Concentration Bubble" at bounding box center [410, 194] width 195 height 18
